Goal: Task Accomplishment & Management: Use online tool/utility

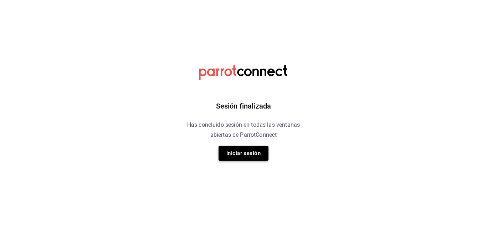
click at [236, 150] on button "Iniciar sesión" at bounding box center [244, 152] width 50 height 15
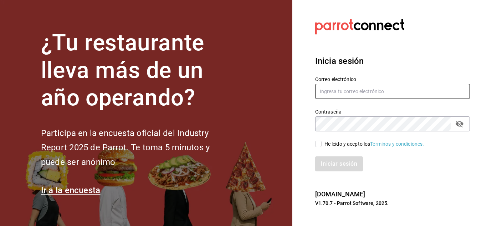
type input "[PERSON_NAME][EMAIL_ADDRESS][DOMAIN_NAME]"
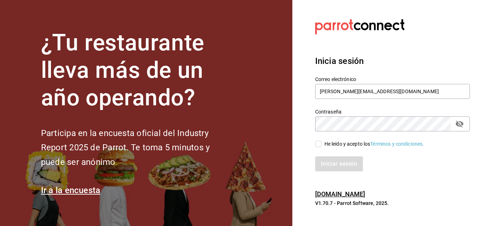
click at [318, 143] on input "He leído y acepto los Términos y condiciones." at bounding box center [318, 143] width 6 height 6
checkbox input "true"
click at [331, 160] on button "Iniciar sesión" at bounding box center [339, 163] width 48 height 15
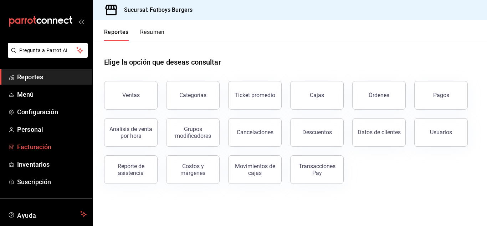
click at [40, 148] on span "Facturación" at bounding box center [52, 147] width 70 height 10
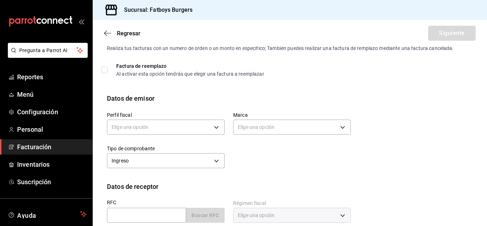
scroll to position [19, 0]
click at [202, 125] on body "Pregunta a Parrot AI Reportes Menú Configuración Personal Facturación Inventari…" at bounding box center [243, 113] width 487 height 226
click at [142, 161] on li "CHICOS GORDOS" at bounding box center [164, 162] width 115 height 13
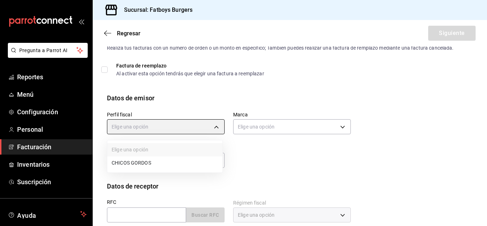
type input "fe82b115-8fa8-4386-9ea2-9f42345af772"
type input "814bffc1-c9d6-495f-880d-c065595e3c72"
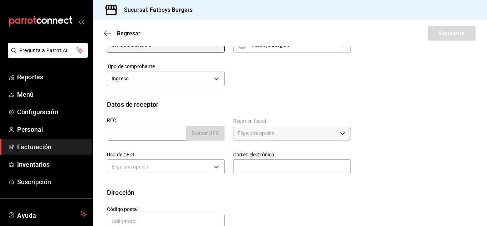
scroll to position [101, 0]
click at [147, 127] on input "text" at bounding box center [146, 132] width 79 height 15
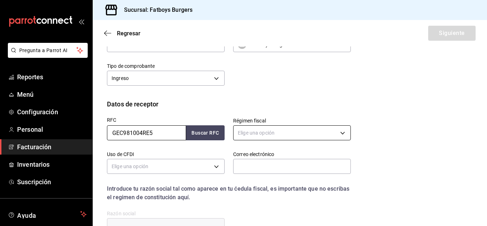
type input "GEC981004RE5"
click at [272, 133] on body "Pregunta a Parrot AI Reportes Menú Configuración Personal Facturación Inventari…" at bounding box center [243, 113] width 487 height 226
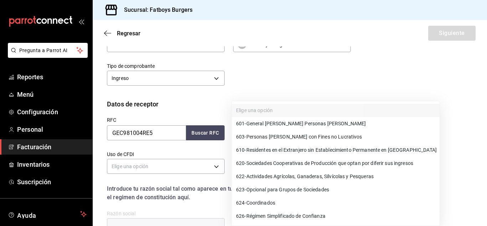
click at [314, 44] on div at bounding box center [243, 113] width 487 height 226
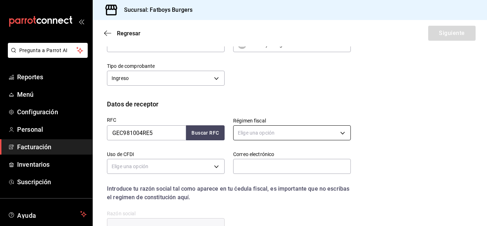
click at [282, 135] on body "Pregunta a Parrot AI Reportes Menú Configuración Personal Facturación Inventari…" at bounding box center [243, 113] width 487 height 226
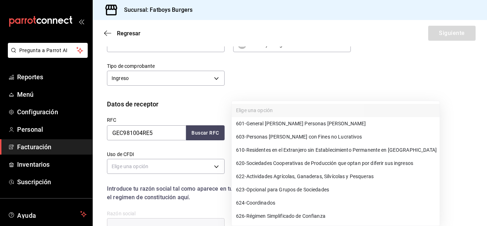
click at [252, 137] on span "603 - Personas [PERSON_NAME] con Fines no Lucrativos" at bounding box center [299, 136] width 126 height 7
type input "603"
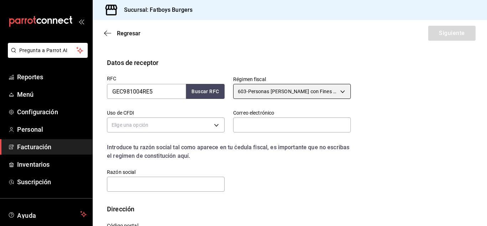
scroll to position [143, 0]
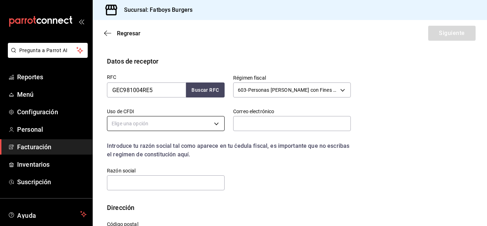
click at [211, 122] on body "Pregunta a Parrot AI Reportes Menú Configuración Personal Facturación Inventari…" at bounding box center [243, 113] width 487 height 226
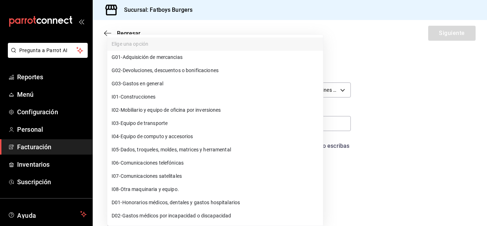
click at [431, 83] on div at bounding box center [243, 113] width 487 height 226
click at [202, 126] on body "Pregunta a Parrot AI Reportes Menú Configuración Personal Facturación Inventari…" at bounding box center [243, 113] width 487 height 226
click at [159, 86] on span "G03 - Gastos en general" at bounding box center [138, 83] width 52 height 7
type input "G03"
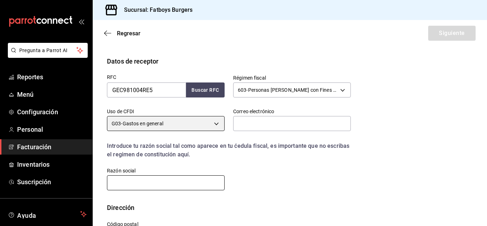
scroll to position [174, 0]
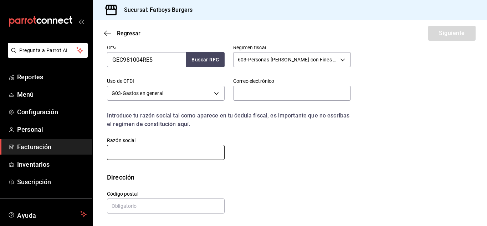
click at [150, 157] on input "text" at bounding box center [166, 152] width 118 height 15
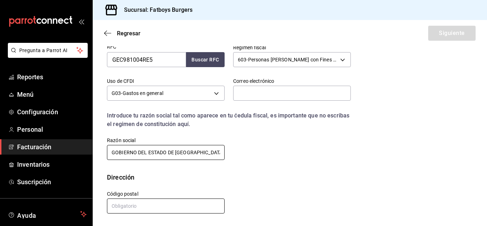
type input "GOBIERNO DEL ESTADO DE [GEOGRAPHIC_DATA]"
click at [150, 206] on input "text" at bounding box center [166, 205] width 118 height 15
click at [164, 202] on input "text" at bounding box center [166, 205] width 118 height 15
type input "31350"
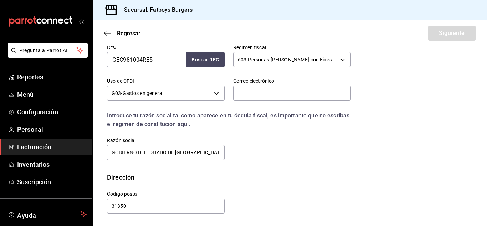
click at [305, 146] on div "RFC GEC981004RE5 Buscar RFC Régimen fiscal 603 - Personas [PERSON_NAME] con Fin…" at bounding box center [224, 98] width 252 height 125
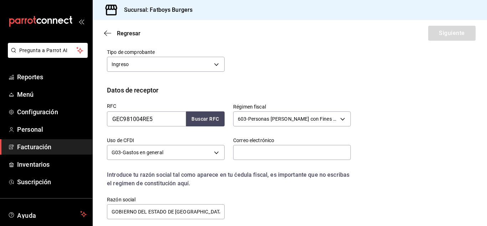
scroll to position [114, 0]
click at [265, 155] on input "text" at bounding box center [292, 152] width 118 height 15
type input "[PERSON_NAME][EMAIL_ADDRESS][DOMAIN_NAME]"
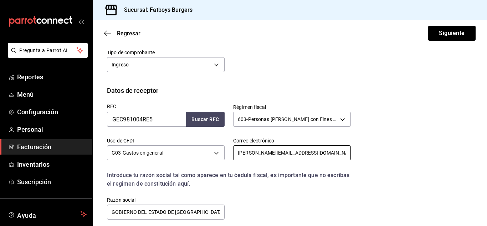
scroll to position [174, 0]
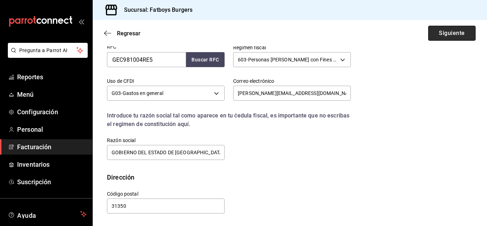
click at [450, 33] on button "Siguiente" at bounding box center [451, 33] width 47 height 15
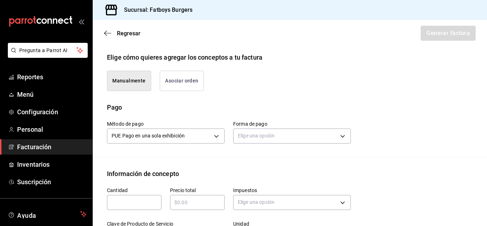
scroll to position [171, 0]
click at [180, 84] on button "Asociar orden" at bounding box center [182, 80] width 44 height 20
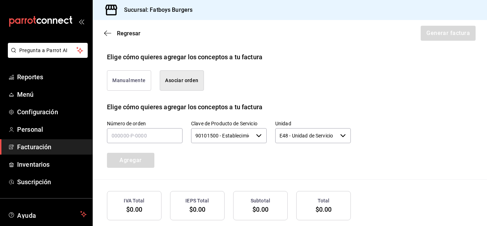
scroll to position [208, 0]
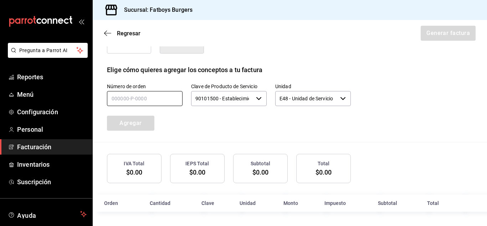
click at [136, 99] on input "text" at bounding box center [145, 98] width 76 height 15
type input "210925-P-0027"
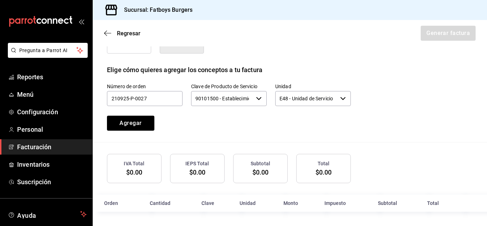
click at [265, 115] on div "Número de orden 210925-P-0027 Clave de Producto de Servicio 90101500 - Establec…" at bounding box center [220, 98] width 261 height 65
click at [136, 125] on button "Agregar" at bounding box center [130, 122] width 47 height 15
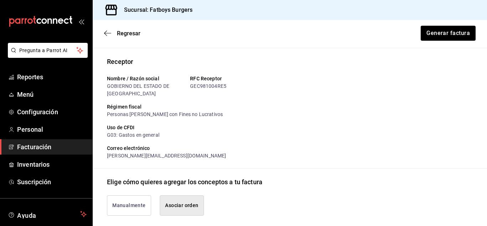
scroll to position [46, 0]
click at [438, 34] on button "Generar factura" at bounding box center [448, 33] width 56 height 15
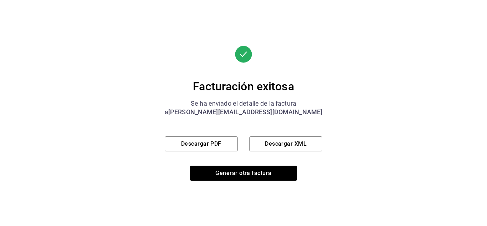
click at [274, 64] on div at bounding box center [244, 63] width 158 height 34
